Goal: Use online tool/utility: Utilize a website feature to perform a specific function

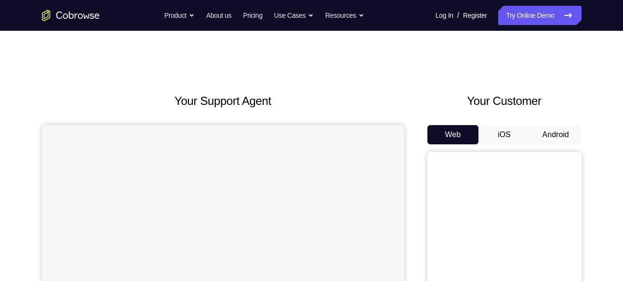
click at [555, 136] on button "Android" at bounding box center [556, 134] width 52 height 19
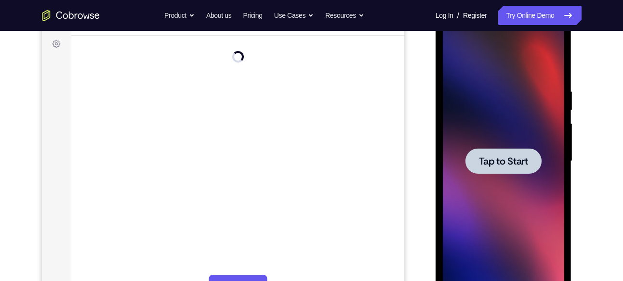
click at [502, 161] on span "Tap to Start" at bounding box center [503, 162] width 49 height 10
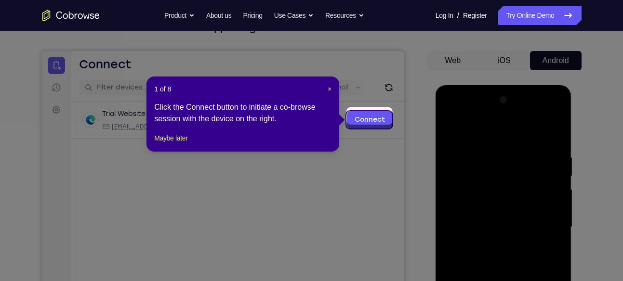
scroll to position [74, 0]
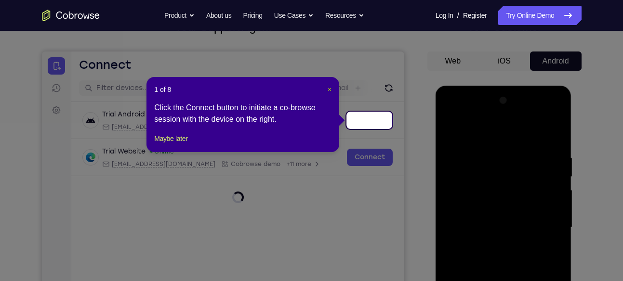
click at [328, 86] on span "×" at bounding box center [330, 90] width 4 height 8
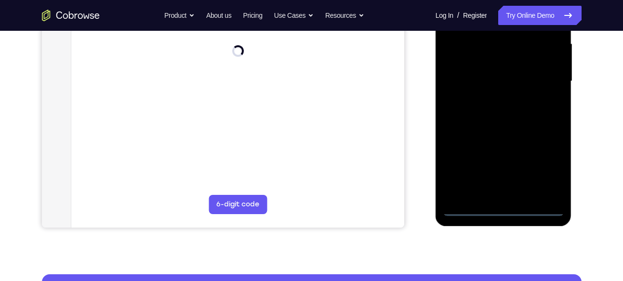
scroll to position [221, 0]
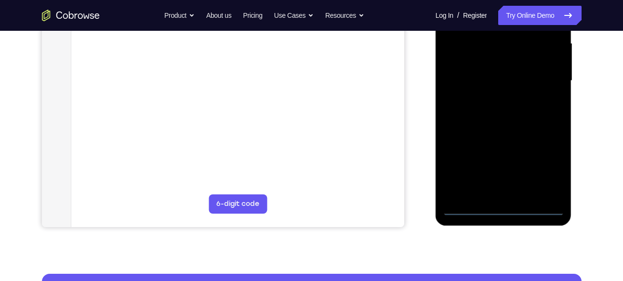
click at [511, 208] on div at bounding box center [503, 81] width 121 height 270
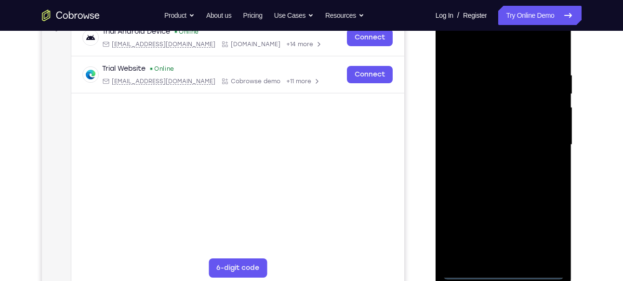
scroll to position [154, 0]
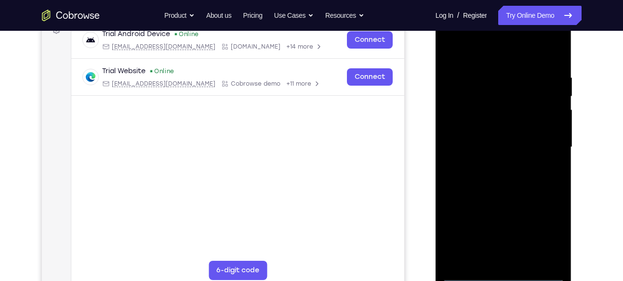
click at [543, 230] on div at bounding box center [503, 148] width 121 height 270
click at [475, 51] on div at bounding box center [503, 148] width 121 height 270
click at [467, 115] on div at bounding box center [503, 148] width 121 height 270
click at [477, 147] on div at bounding box center [503, 148] width 121 height 270
click at [554, 138] on div at bounding box center [503, 148] width 121 height 270
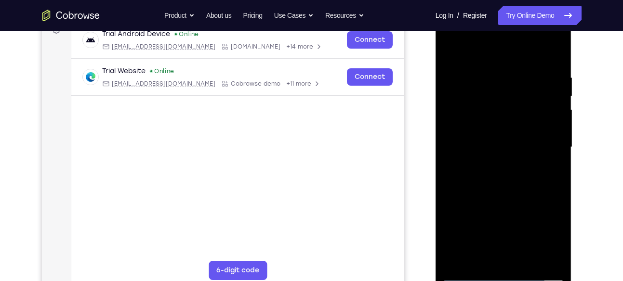
click at [494, 155] on div at bounding box center [503, 148] width 121 height 270
click at [495, 168] on div at bounding box center [503, 148] width 121 height 270
click at [494, 159] on div at bounding box center [503, 148] width 121 height 270
click at [492, 251] on div at bounding box center [503, 148] width 121 height 270
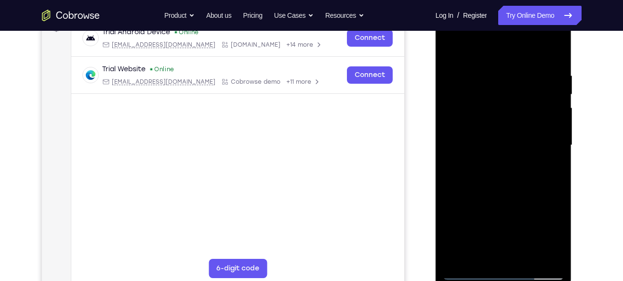
scroll to position [157, 0]
click at [488, 254] on div at bounding box center [503, 145] width 121 height 270
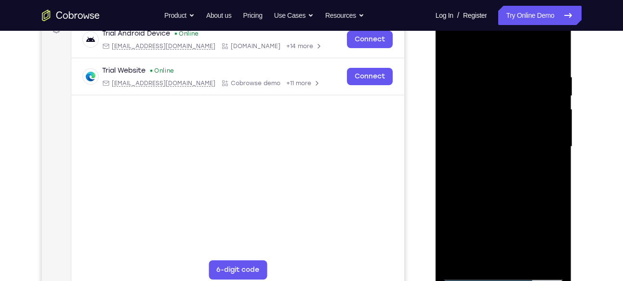
scroll to position [155, 0]
click at [494, 60] on div at bounding box center [503, 147] width 121 height 270
click at [501, 146] on div at bounding box center [503, 147] width 121 height 270
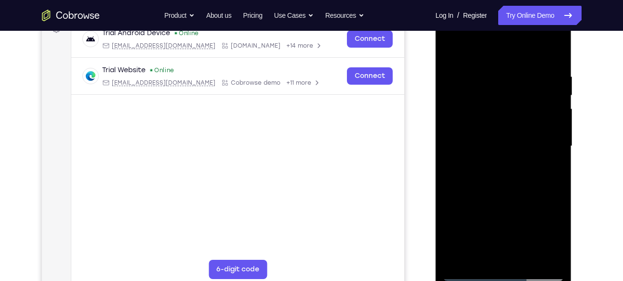
click at [501, 146] on div at bounding box center [503, 147] width 121 height 270
